Goal: Task Accomplishment & Management: Manage account settings

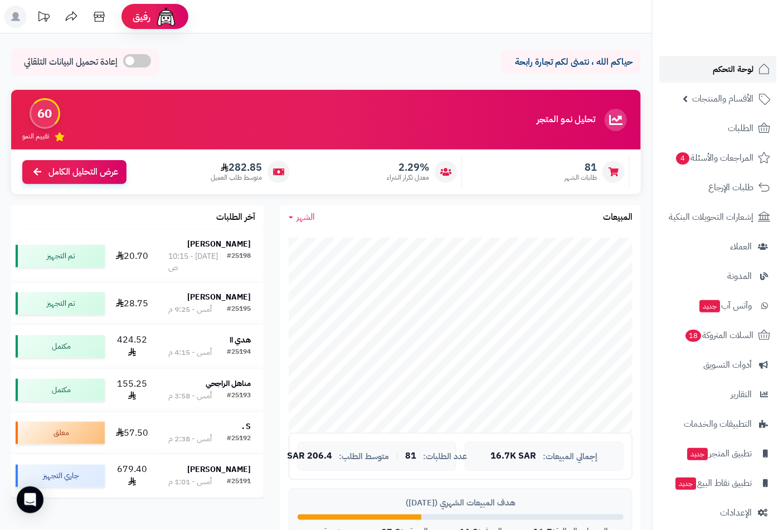
drag, startPoint x: 0, startPoint y: 0, endPoint x: 743, endPoint y: 66, distance: 745.9
click at [743, 66] on span "لوحة التحكم" at bounding box center [733, 69] width 41 height 16
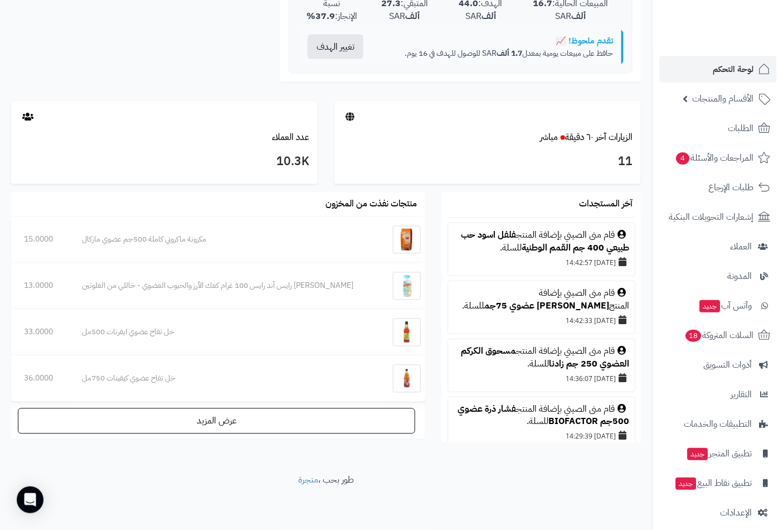
scroll to position [206, 0]
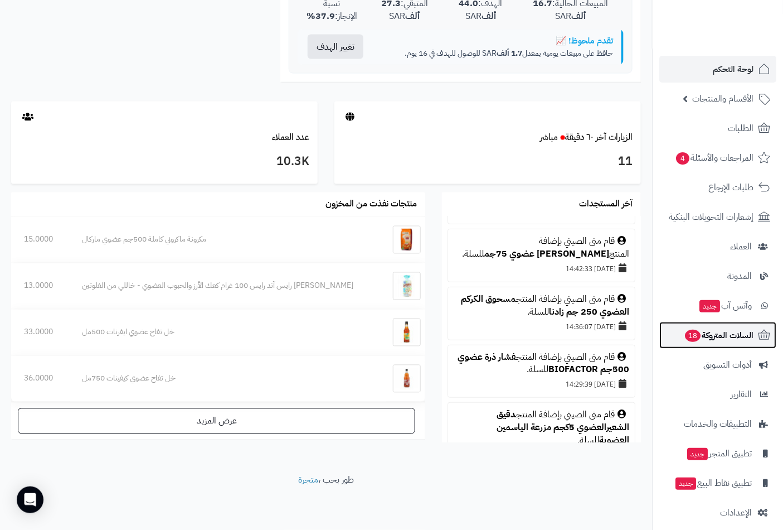
click at [695, 337] on span "18" at bounding box center [693, 335] width 16 height 12
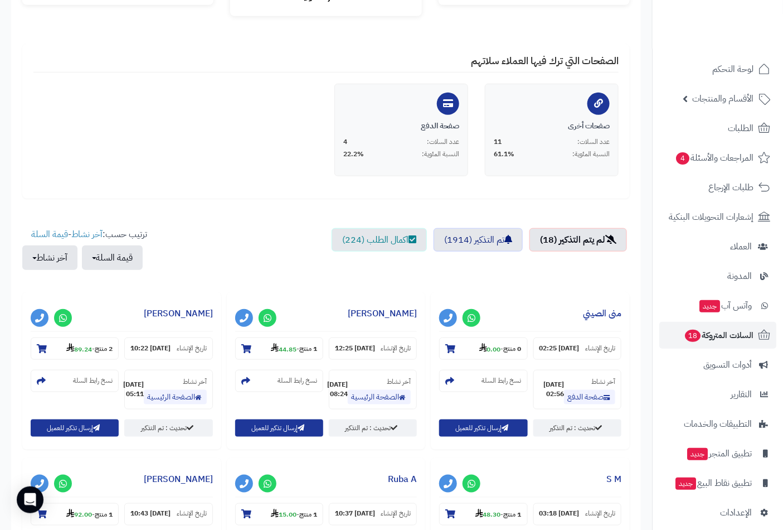
scroll to position [258, 0]
